Goal: Task Accomplishment & Management: Use online tool/utility

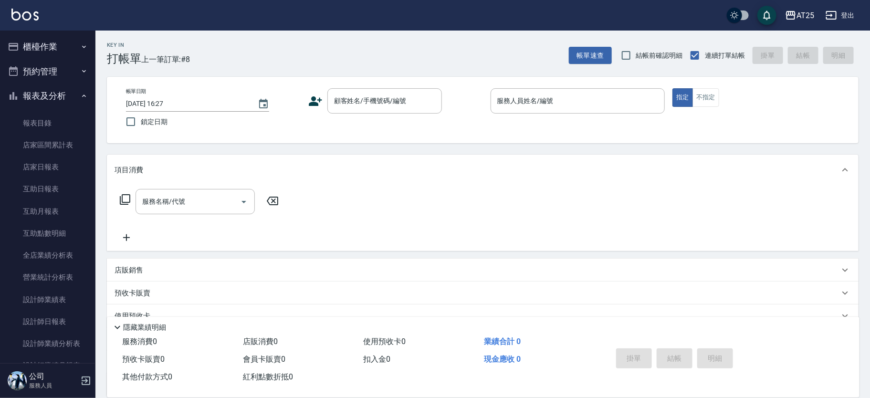
click at [80, 99] on icon "button" at bounding box center [84, 96] width 8 height 8
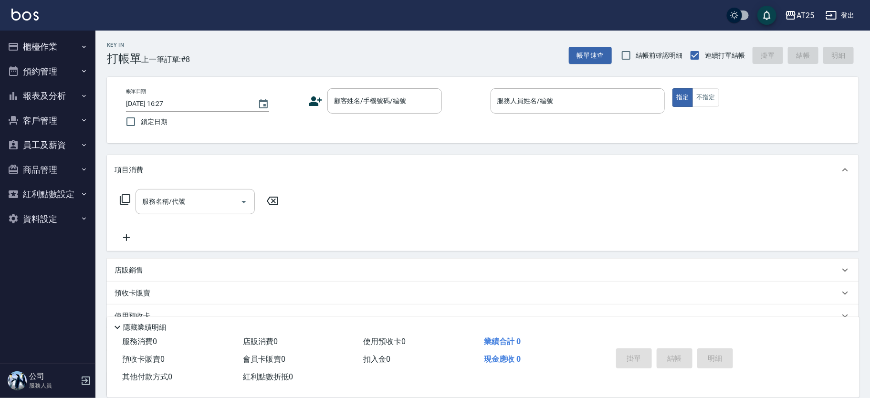
drag, startPoint x: 88, startPoint y: 51, endPoint x: 86, endPoint y: 58, distance: 7.5
click at [88, 51] on button "櫃檯作業" at bounding box center [48, 46] width 88 height 25
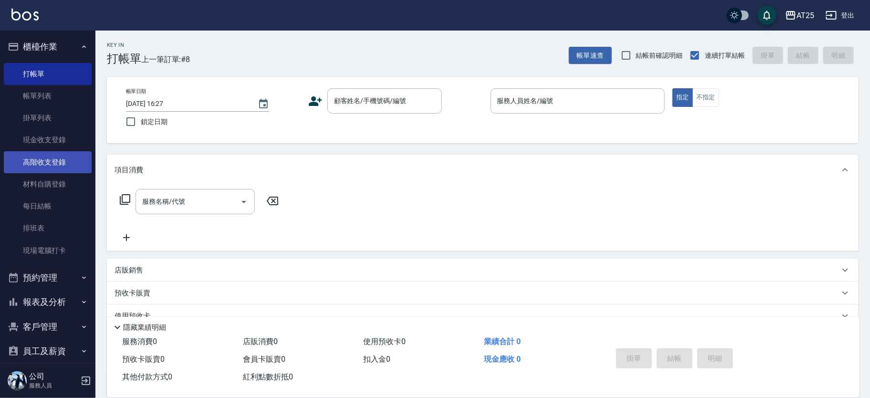
drag, startPoint x: 51, startPoint y: 181, endPoint x: 48, endPoint y: 164, distance: 17.4
drag, startPoint x: 374, startPoint y: 104, endPoint x: 383, endPoint y: 106, distance: 9.7
click at [373, 104] on input "顧客姓名/手機號碼/編號" at bounding box center [378, 101] width 92 height 17
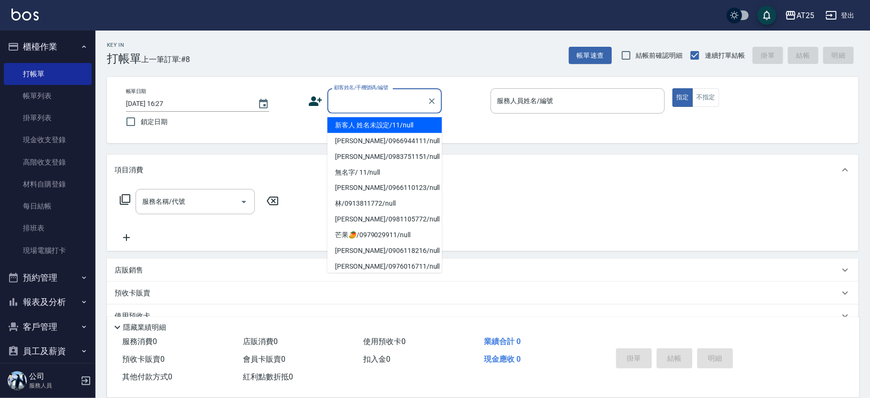
click at [407, 125] on li "新客人 姓名未設定/11/null" at bounding box center [384, 125] width 115 height 16
type input "新客人 姓名未設定/11/null"
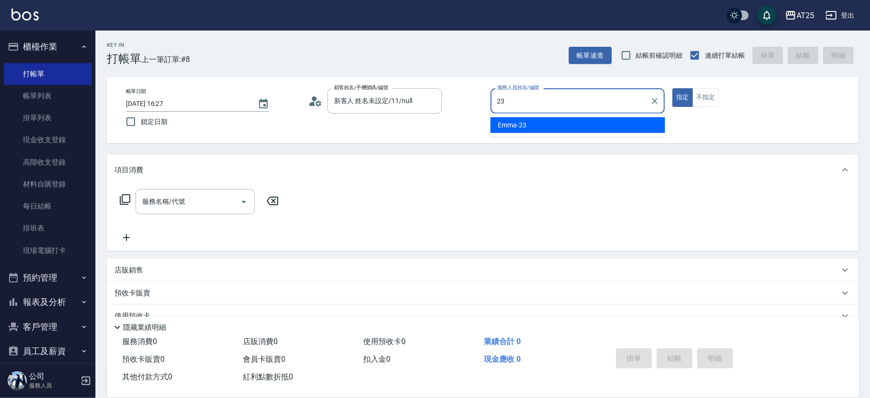
type input "Emma-23"
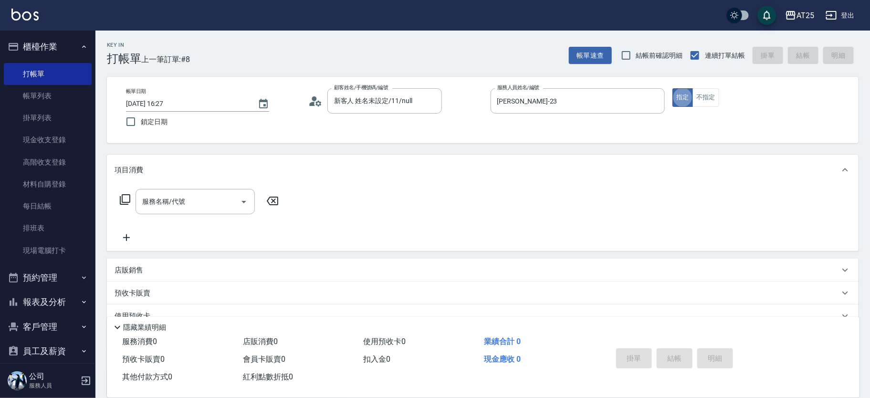
type button "true"
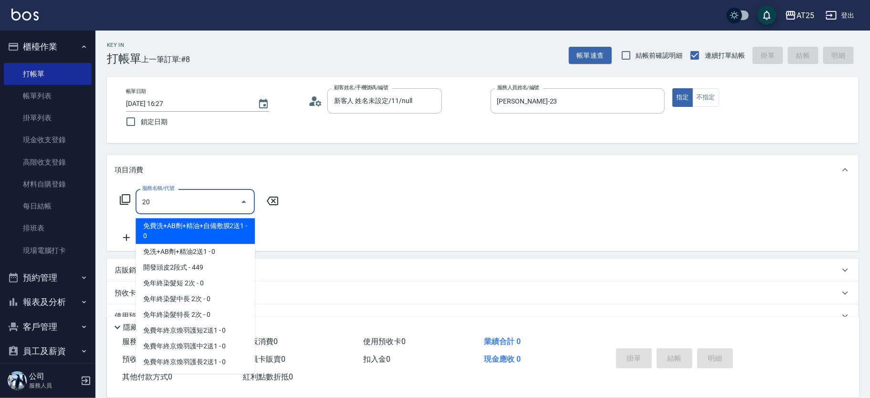
type input "201"
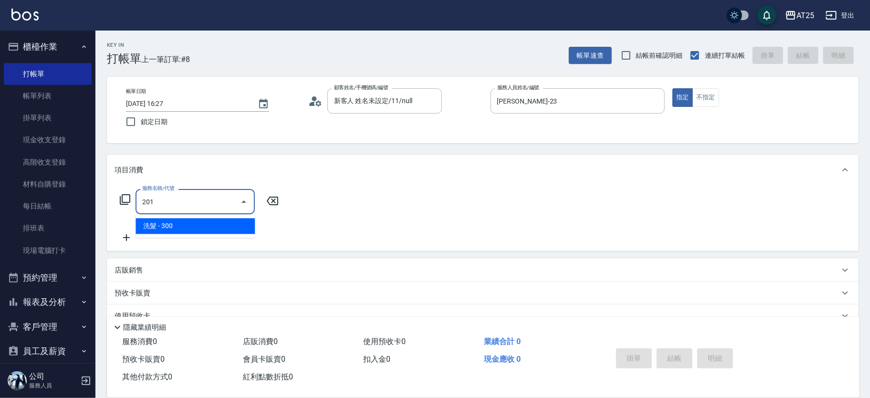
type input "30"
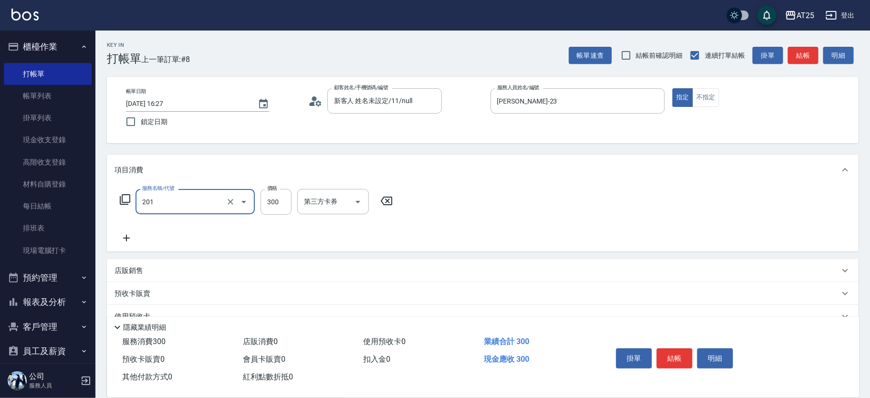
type input "洗髮(201)"
type input "0"
type input "40"
type input "400"
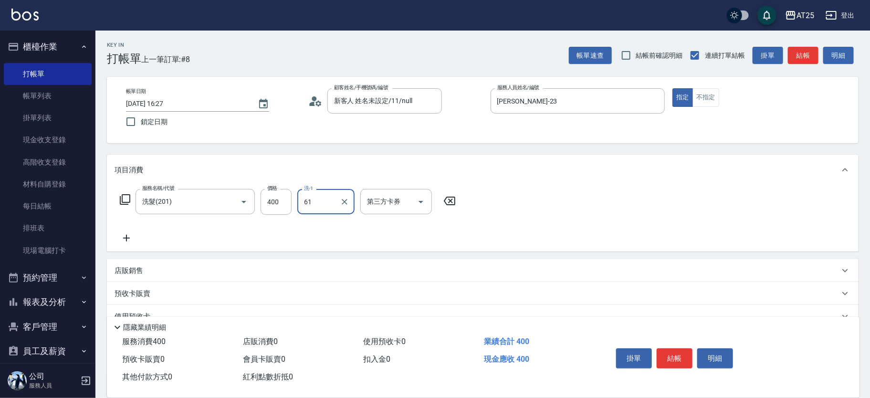
type input "游惠文-61"
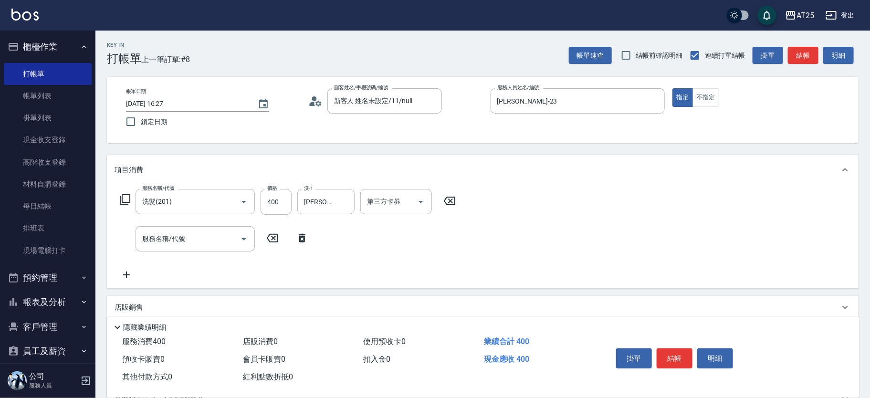
click at [300, 239] on icon at bounding box center [302, 238] width 7 height 9
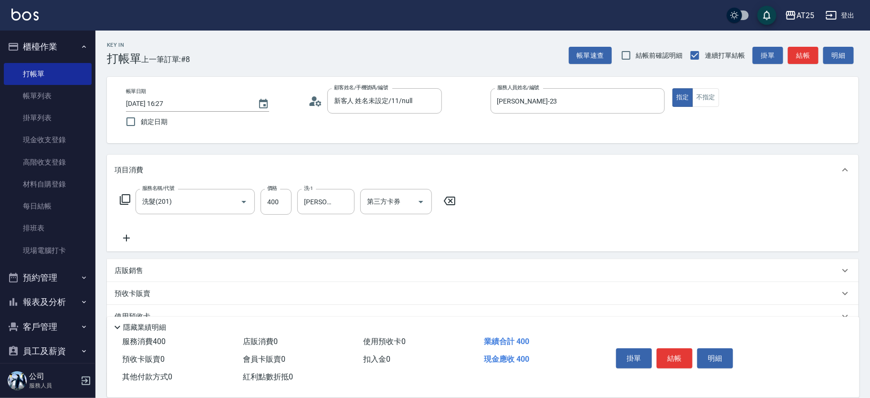
click at [138, 273] on p "店販銷售" at bounding box center [129, 271] width 29 height 10
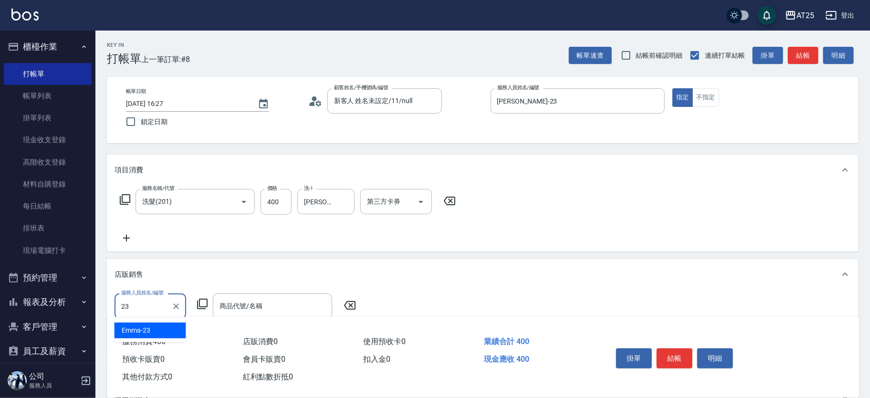
type input "Emma-23"
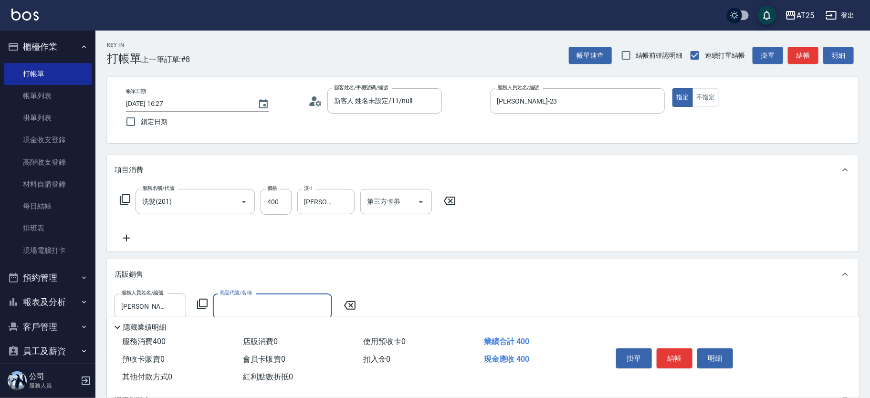
click at [202, 303] on icon at bounding box center [202, 303] width 11 height 11
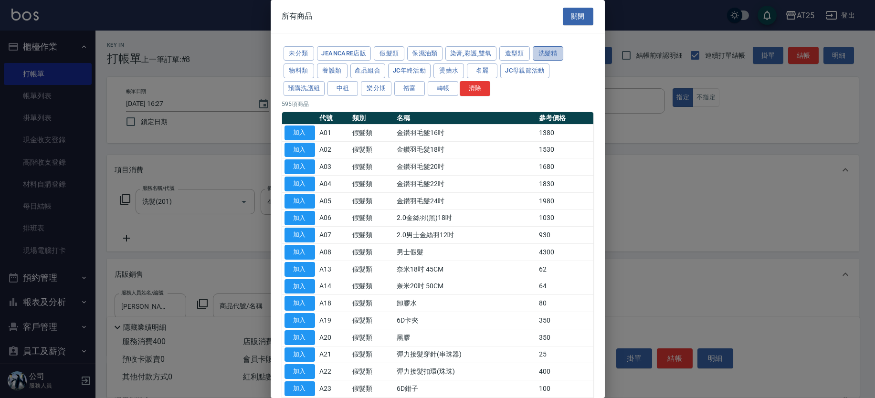
click at [546, 49] on button "洗髮精" at bounding box center [548, 53] width 31 height 15
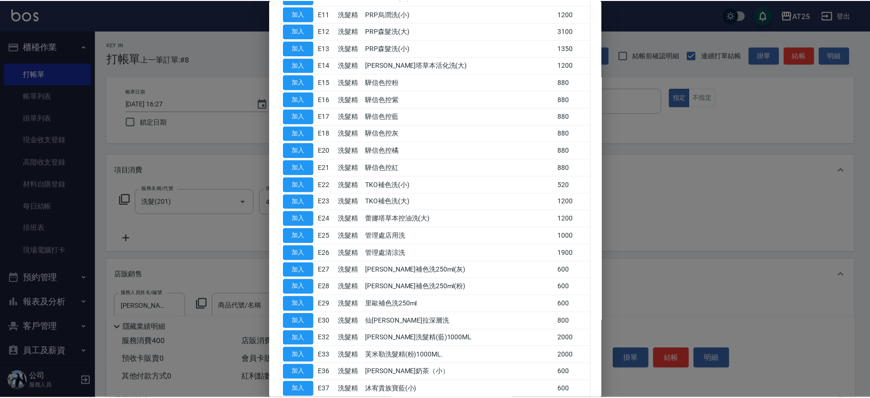
scroll to position [291, 0]
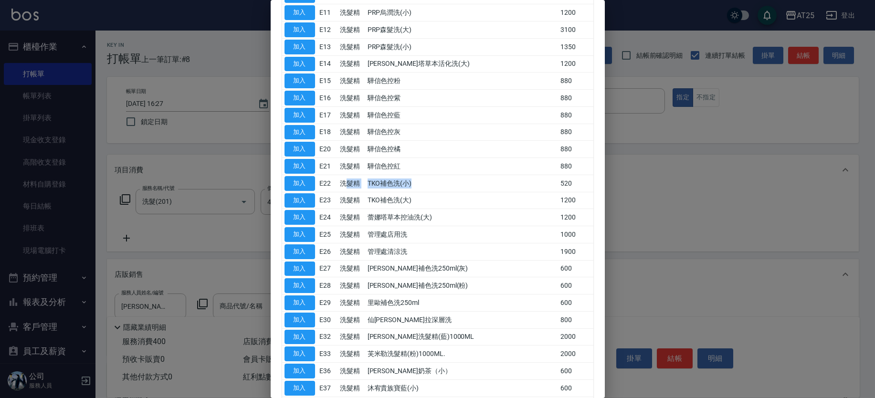
drag, startPoint x: 358, startPoint y: 181, endPoint x: 437, endPoint y: 174, distance: 79.6
click at [437, 175] on tr "加入 E22 洗髮精 TKO補色洗(小) 520" at bounding box center [437, 183] width 311 height 17
click at [418, 209] on td "蕾娜塔草本控油洗(大)" at bounding box center [461, 217] width 193 height 17
drag, startPoint x: 405, startPoint y: 271, endPoint x: 457, endPoint y: 271, distance: 52.0
click at [457, 271] on td "里歐補色洗250ml(灰)" at bounding box center [461, 268] width 193 height 17
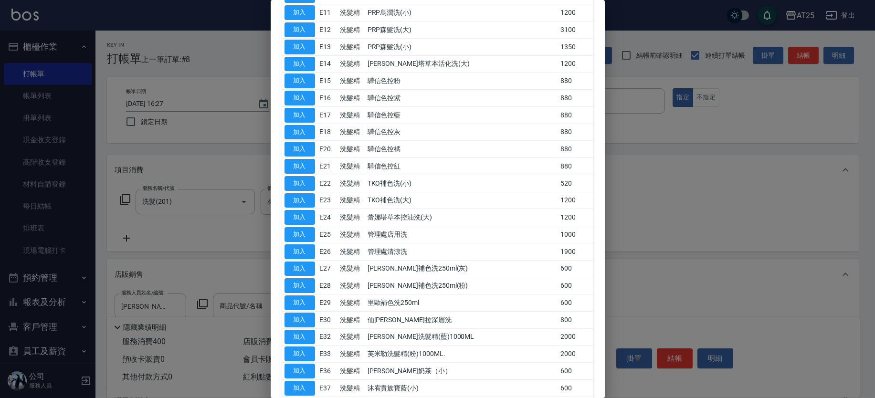
click at [427, 282] on td "里歐補色洗250ml(粉)" at bounding box center [461, 285] width 193 height 17
drag, startPoint x: 394, startPoint y: 285, endPoint x: 451, endPoint y: 284, distance: 56.3
click at [451, 284] on td "里歐補色洗250ml(粉)" at bounding box center [461, 285] width 193 height 17
drag, startPoint x: 386, startPoint y: 304, endPoint x: 412, endPoint y: 301, distance: 25.9
click at [412, 301] on tr "加入 E29 洗髮精 里歐補色洗250ml 600" at bounding box center [437, 303] width 311 height 17
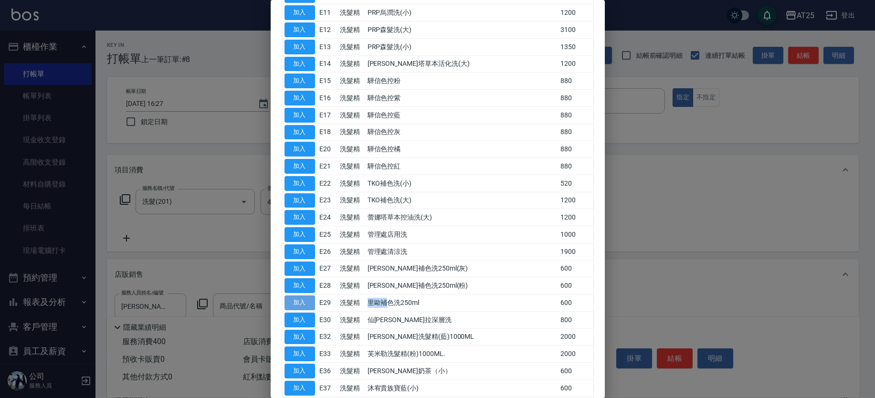
click at [304, 300] on button "加入" at bounding box center [300, 303] width 31 height 15
type input "里歐補色洗250ml"
type input "100"
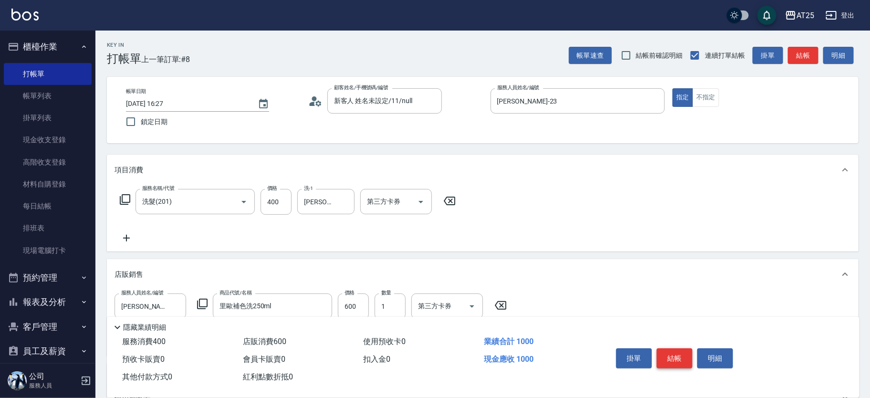
click at [669, 359] on button "結帳" at bounding box center [675, 359] width 36 height 20
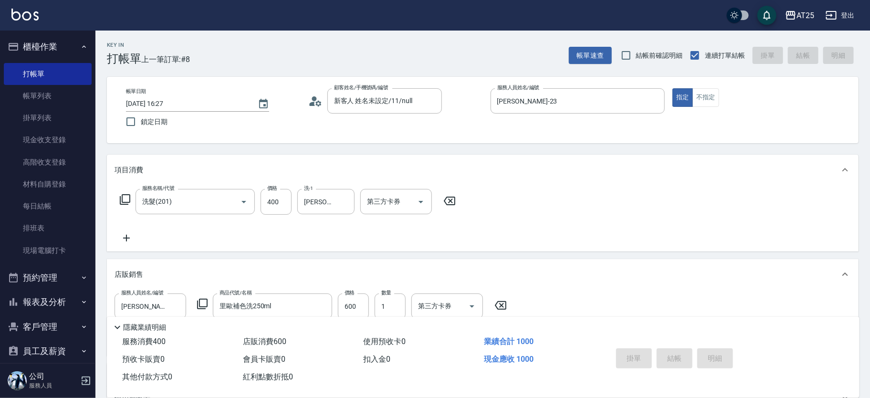
type input "2025/09/17 17:44"
type input "0"
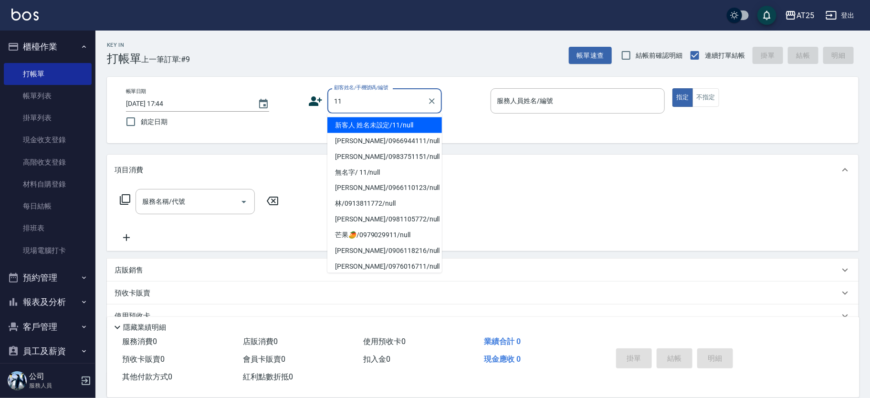
type input "新客人 姓名未設定/11/null"
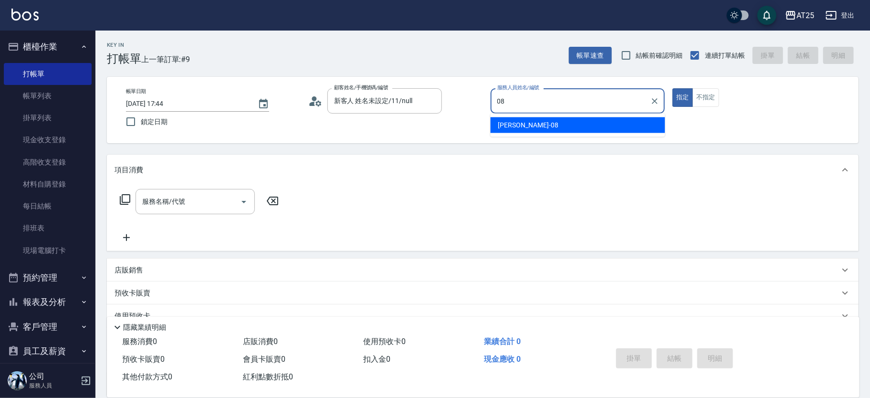
type input "Tony-08"
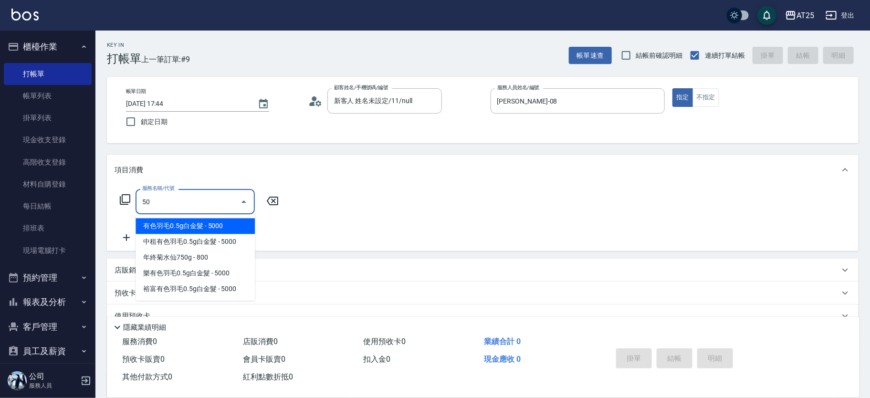
type input "501"
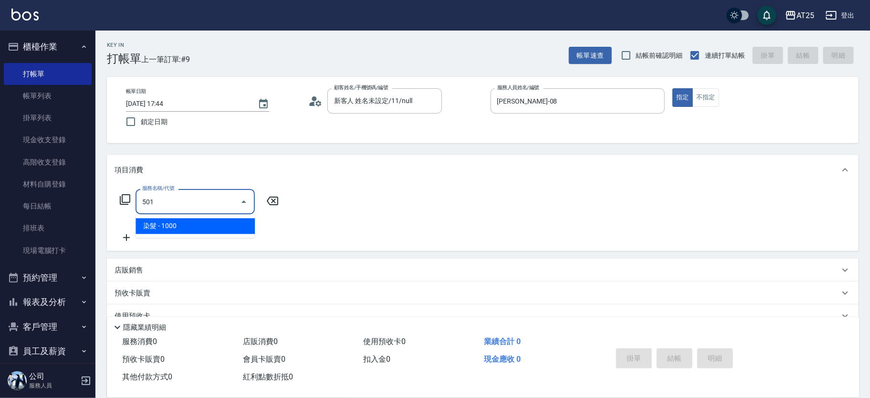
type input "100"
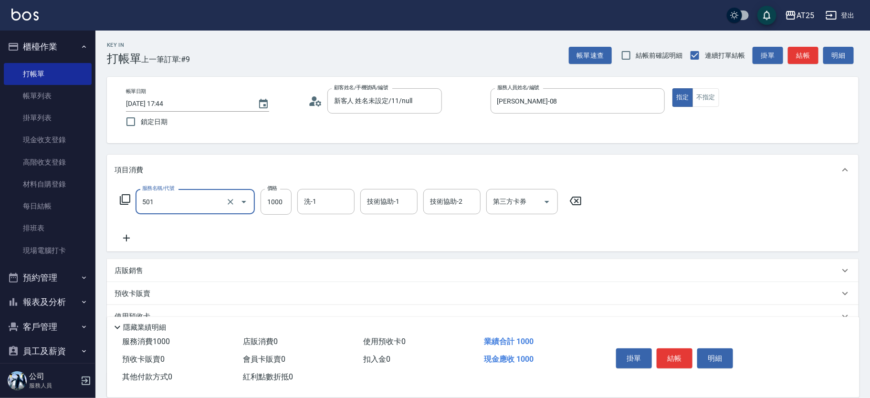
type input "染髮(501)"
type input "0"
type input "20"
type input "2000"
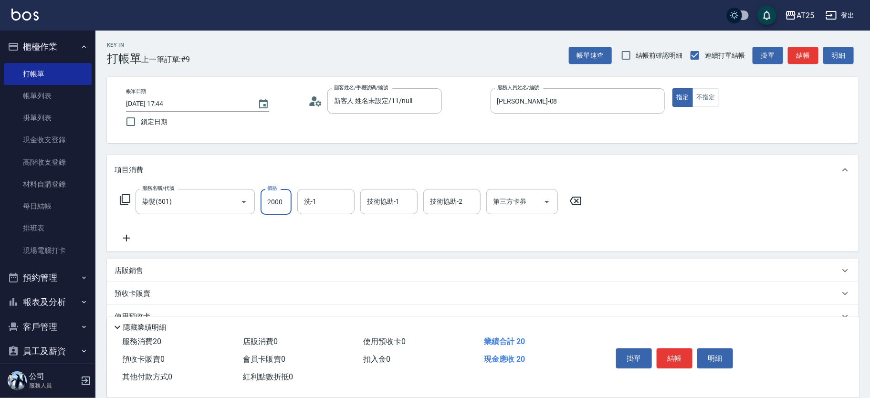
type input "200"
type input "2000"
type input "小u-77"
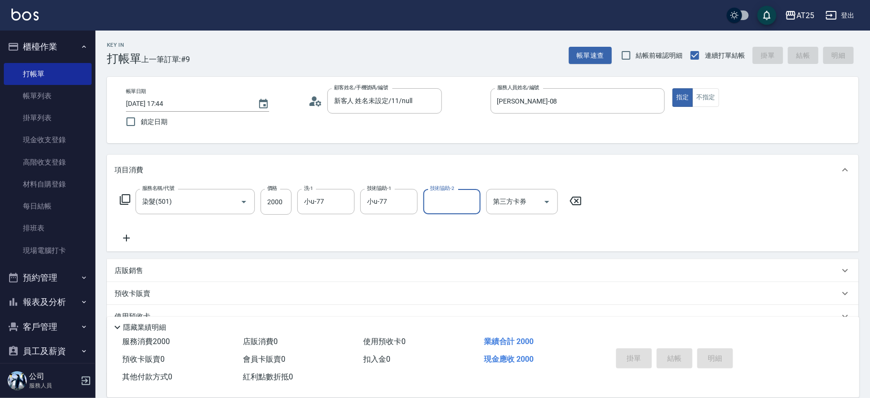
type input "0"
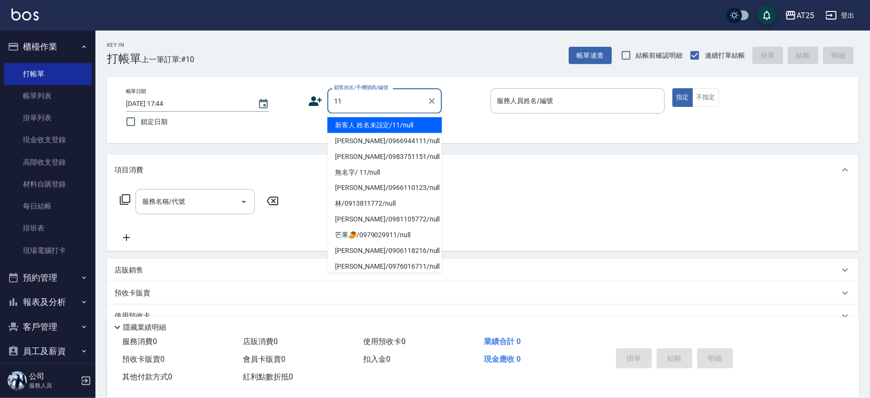
type input "新客人 姓名未設定/11/null"
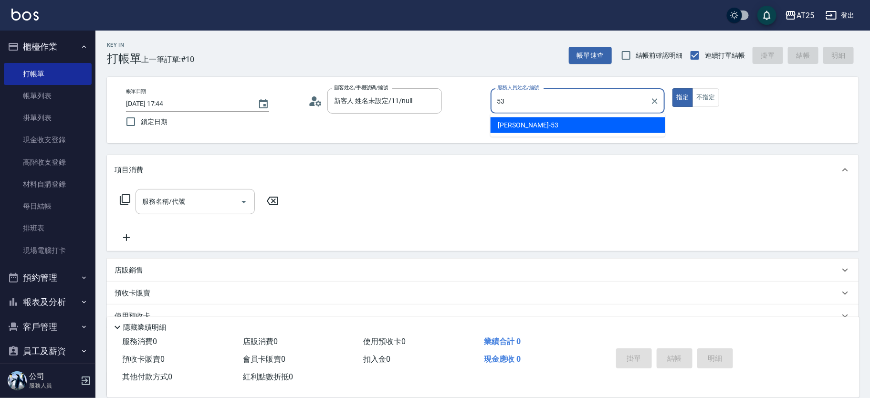
type input "Jerry-53"
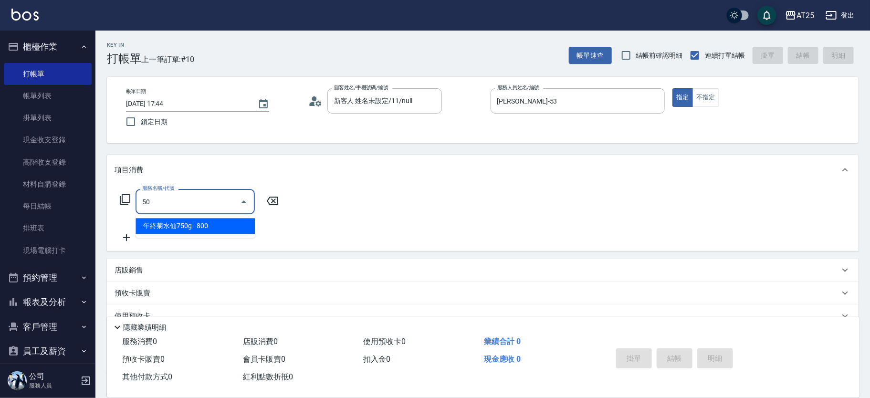
type input "501"
type input "100"
type input "染髮(501)"
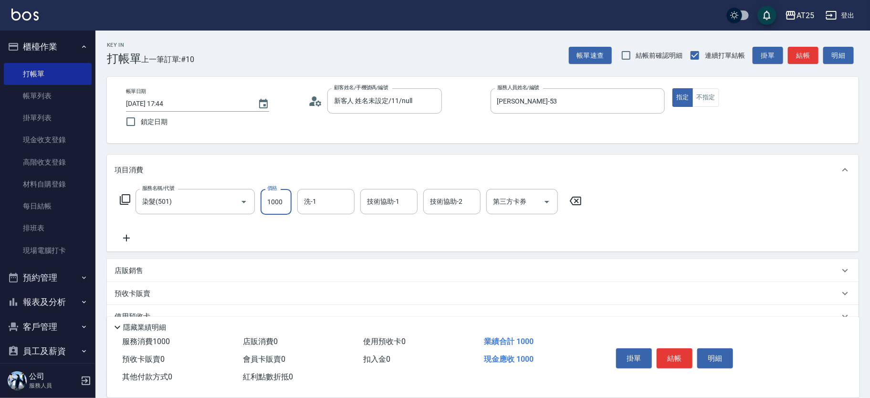
type input "0"
type input "17"
type input "10"
type input "178"
type input "170"
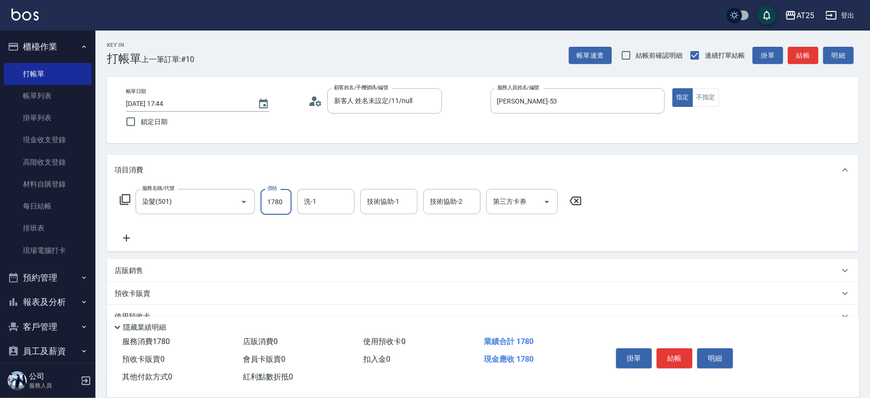
type input "1780"
type input "小u-77"
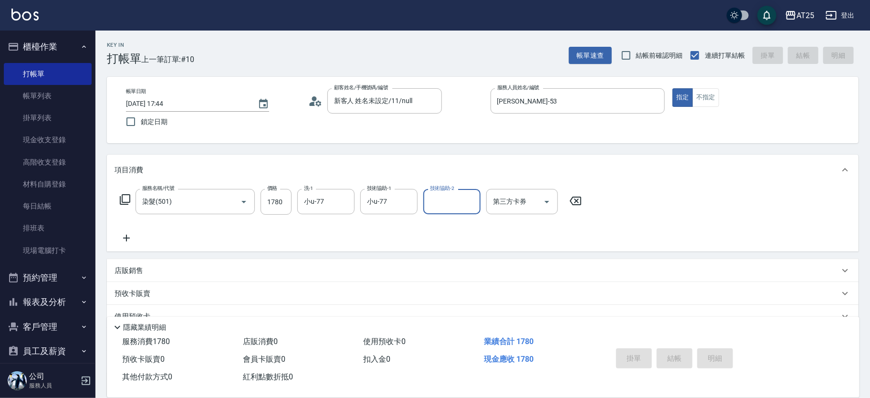
type input "0"
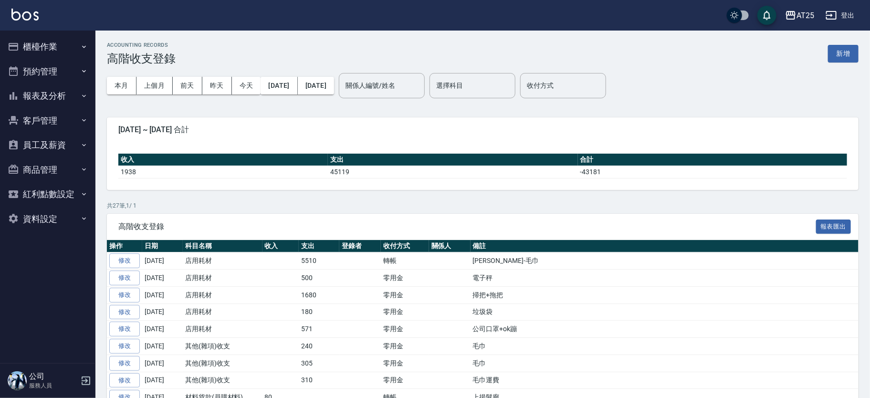
click at [850, 53] on button "新增" at bounding box center [843, 54] width 31 height 18
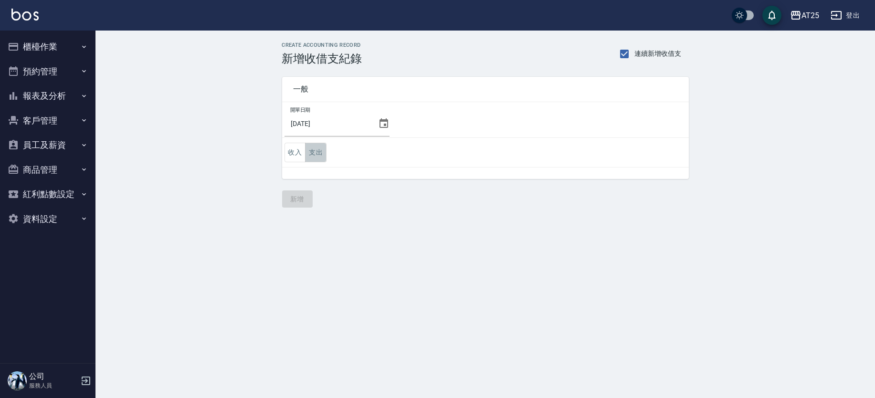
click at [317, 154] on button "支出" at bounding box center [315, 153] width 21 height 20
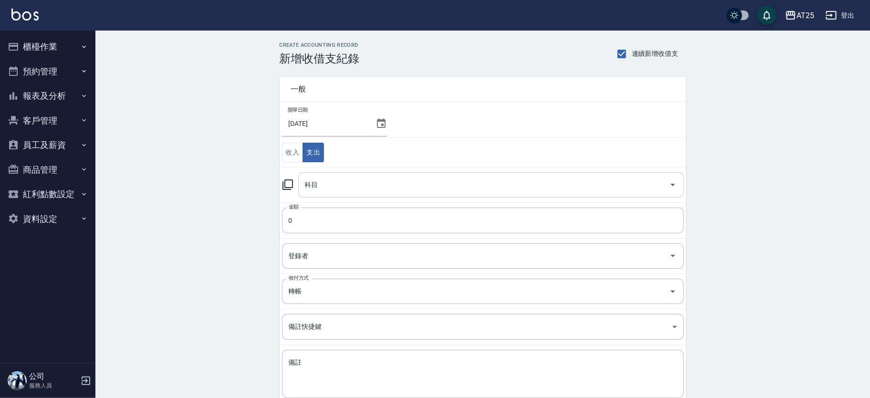
click at [379, 183] on input "科目" at bounding box center [484, 185] width 363 height 17
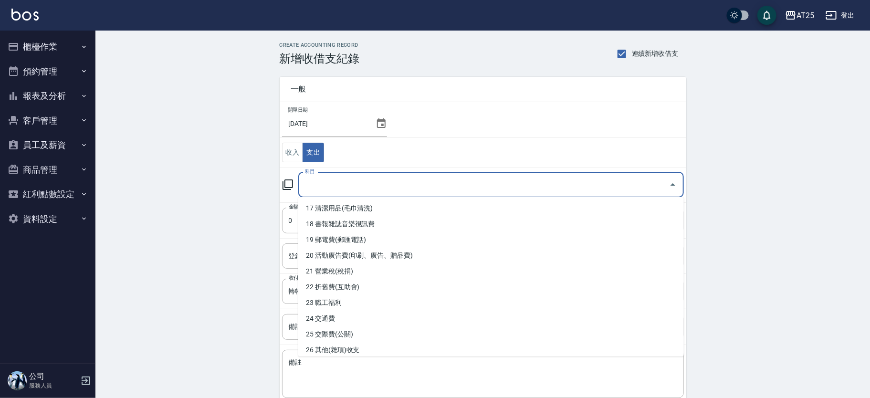
scroll to position [292, 0]
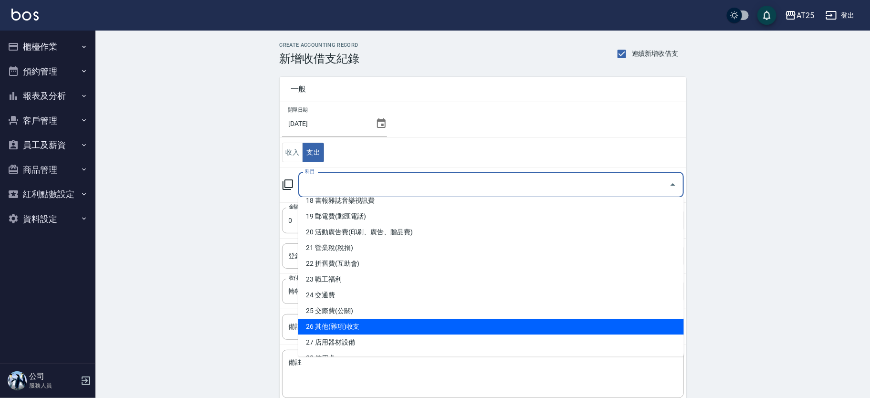
click at [517, 321] on li "26 其他(雜項)收支" at bounding box center [491, 327] width 386 height 16
type input "26 其他(雜項)收支"
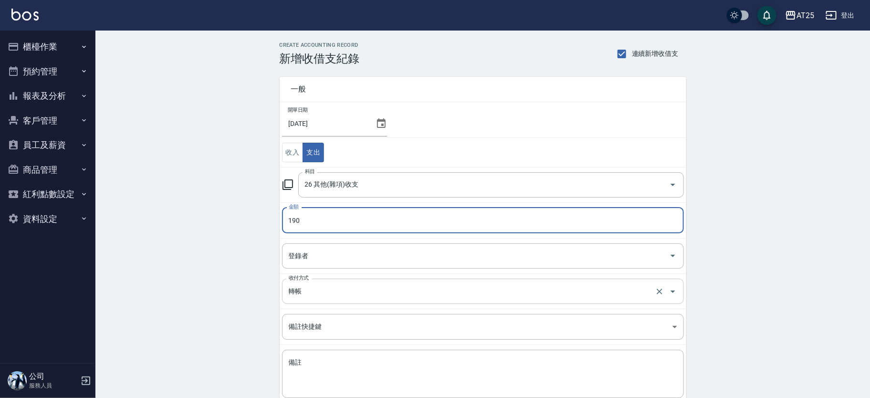
type input "190"
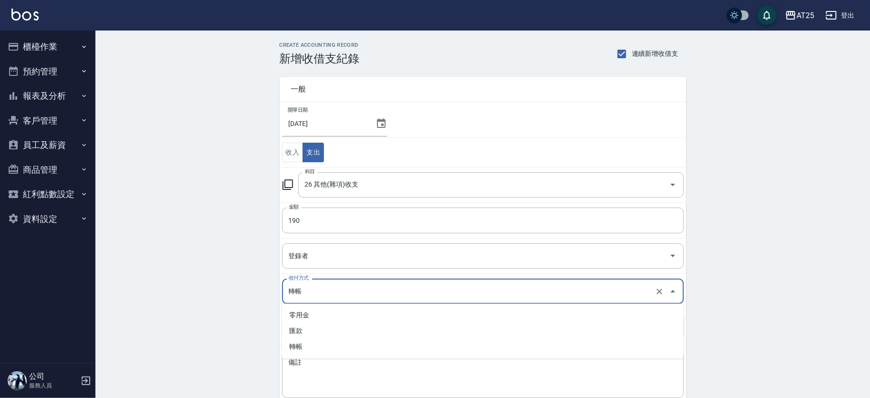
click at [377, 292] on input "轉帳" at bounding box center [469, 291] width 367 height 17
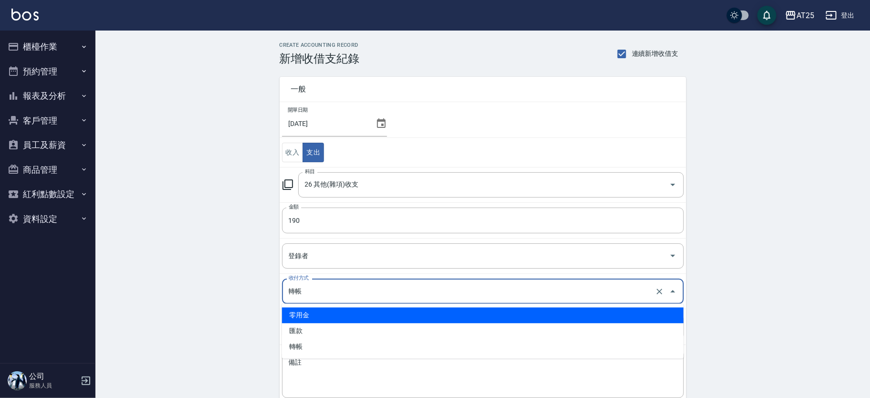
click at [330, 312] on li "零用金" at bounding box center [483, 315] width 402 height 16
type input "零用金"
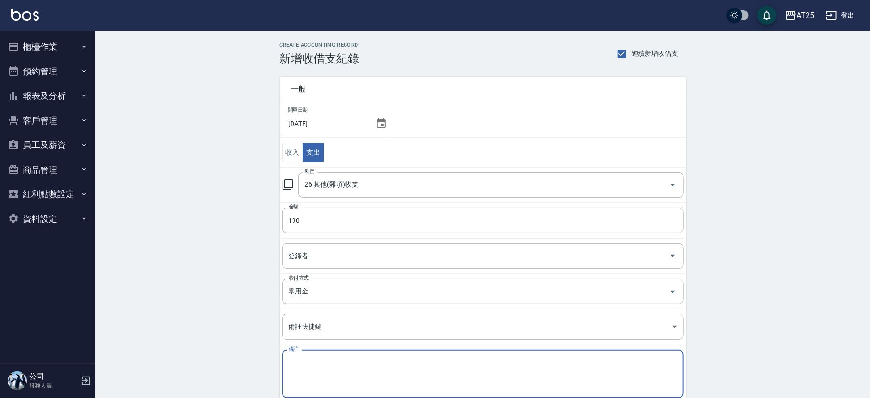
click at [309, 367] on textarea "備註" at bounding box center [483, 374] width 389 height 32
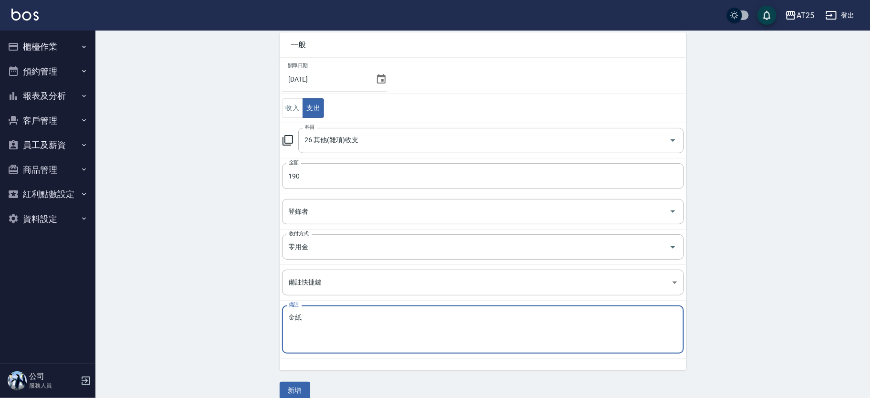
scroll to position [57, 0]
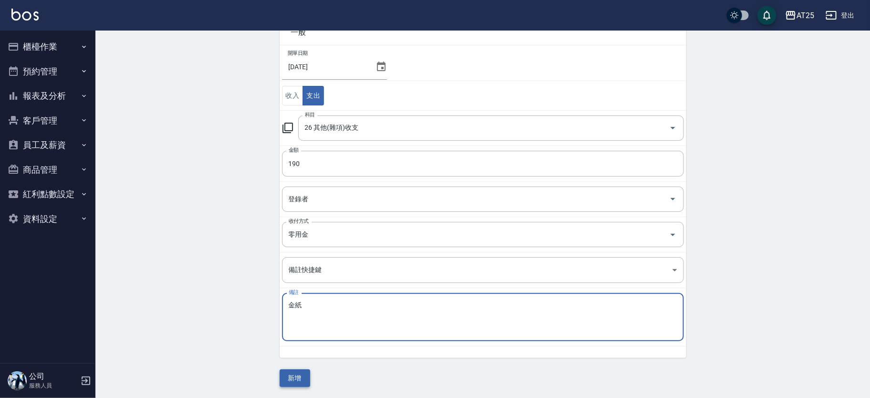
type textarea "金紙"
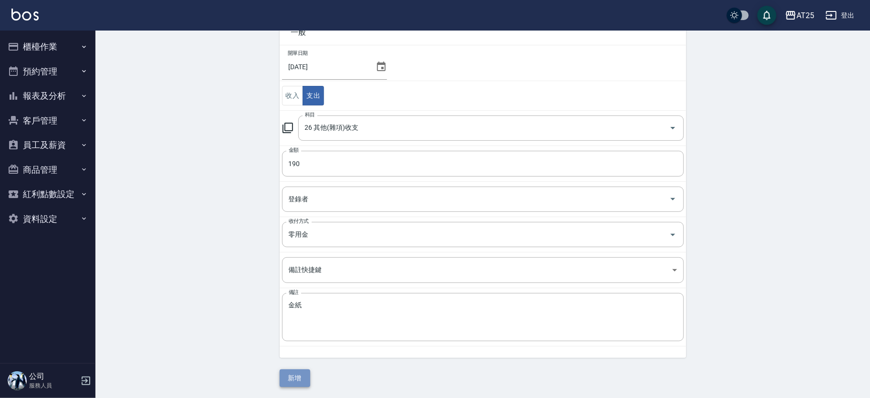
click at [291, 381] on button "新增" at bounding box center [295, 379] width 31 height 18
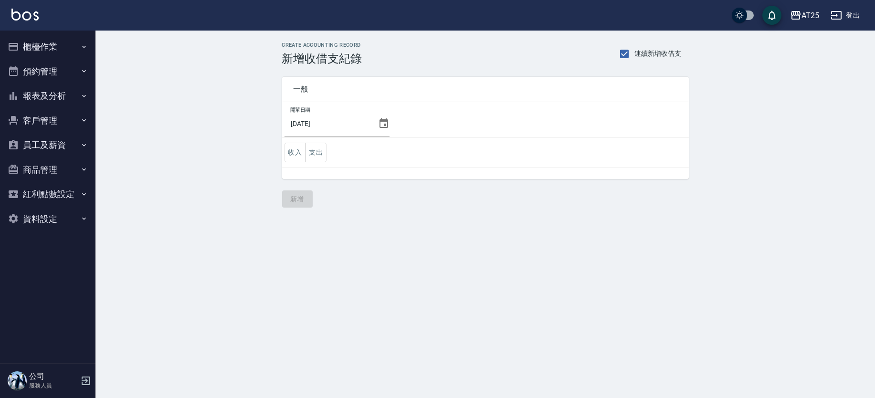
click at [69, 47] on button "櫃檯作業" at bounding box center [48, 46] width 88 height 25
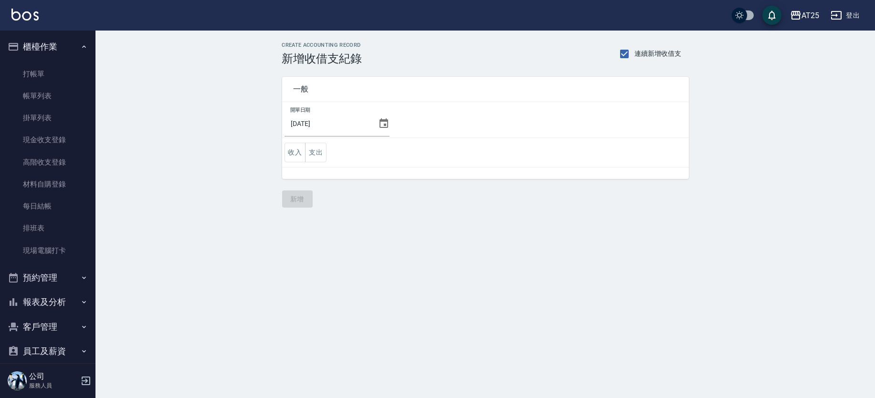
drag, startPoint x: 63, startPoint y: 162, endPoint x: 119, endPoint y: 151, distance: 56.9
click at [63, 162] on link "高階收支登錄" at bounding box center [48, 162] width 88 height 22
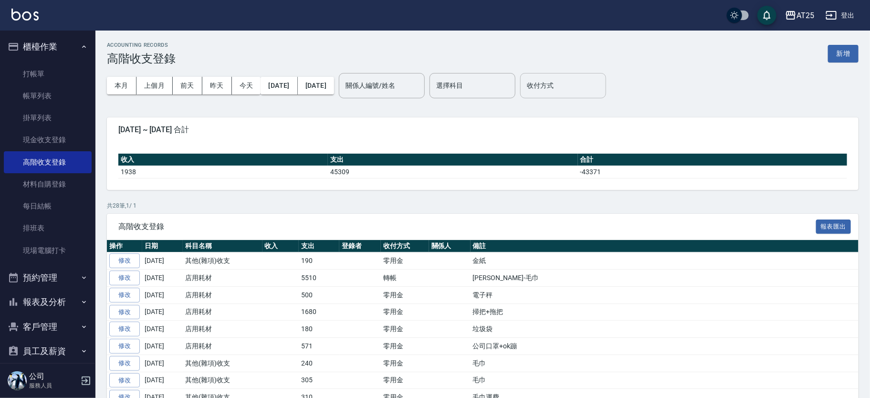
click at [570, 90] on input "收付方式" at bounding box center [563, 85] width 77 height 17
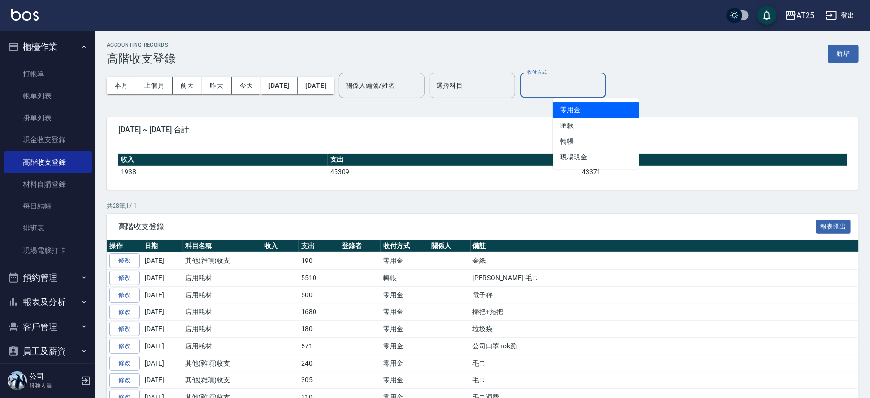
click at [585, 113] on li "零用金" at bounding box center [596, 110] width 86 height 16
type input "零用金"
